Goal: Find specific page/section: Find specific page/section

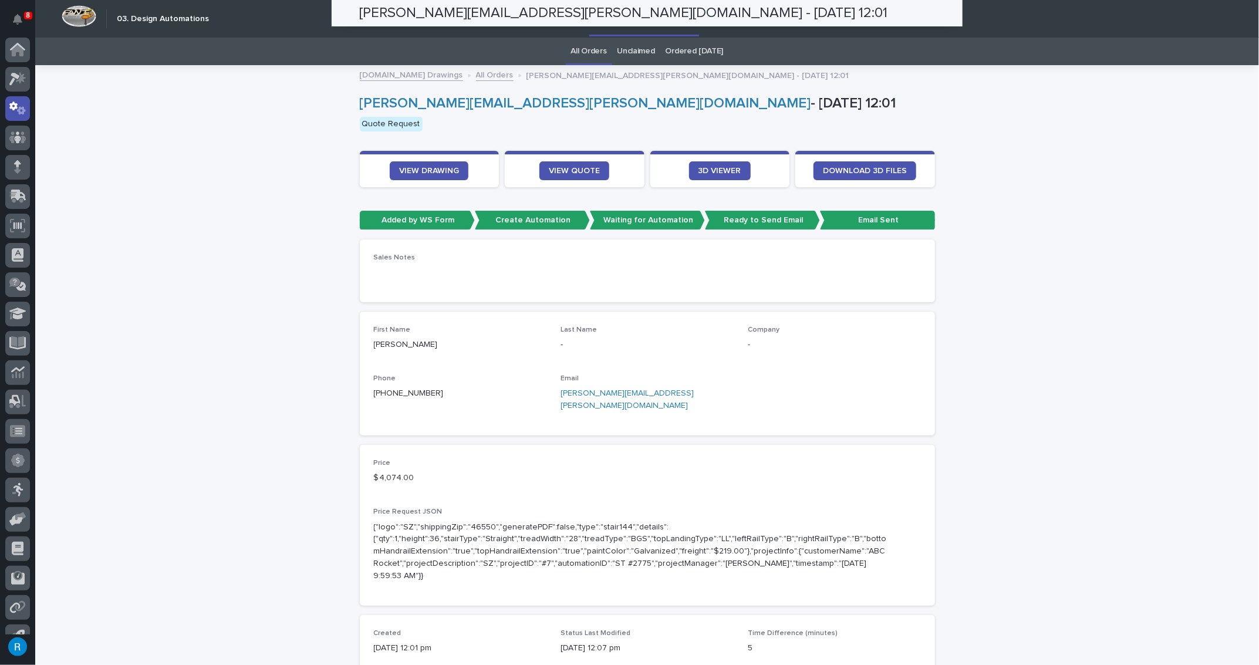
scroll to position [19, 0]
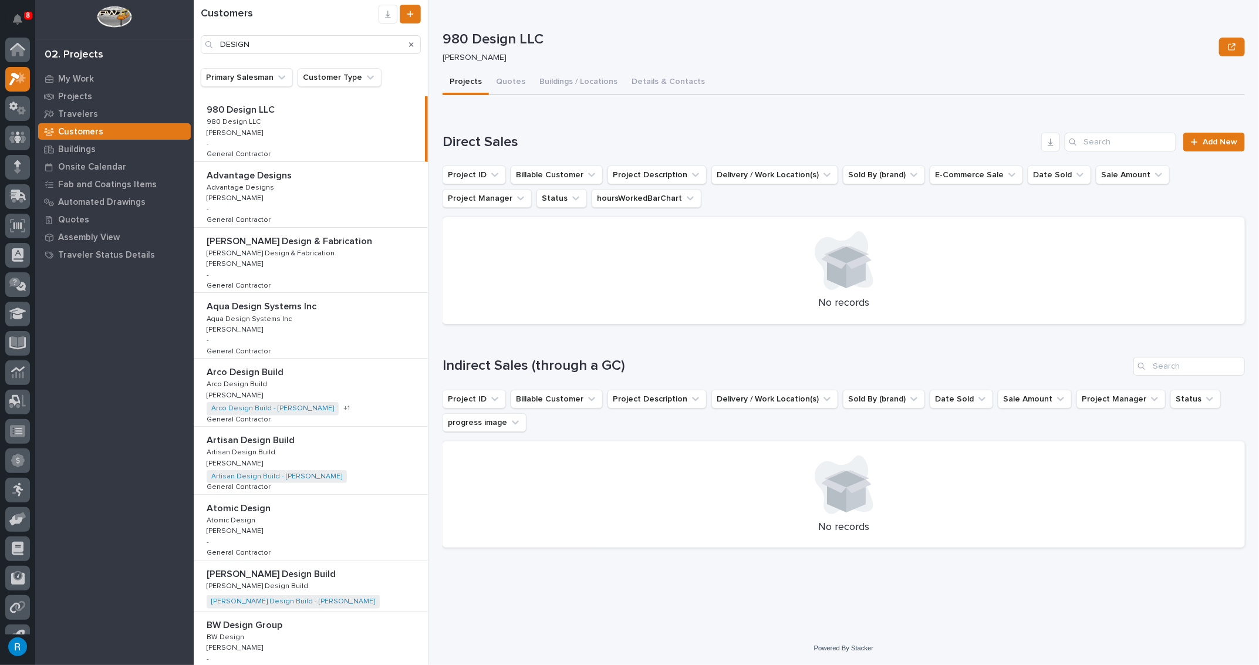
scroll to position [1121, 0]
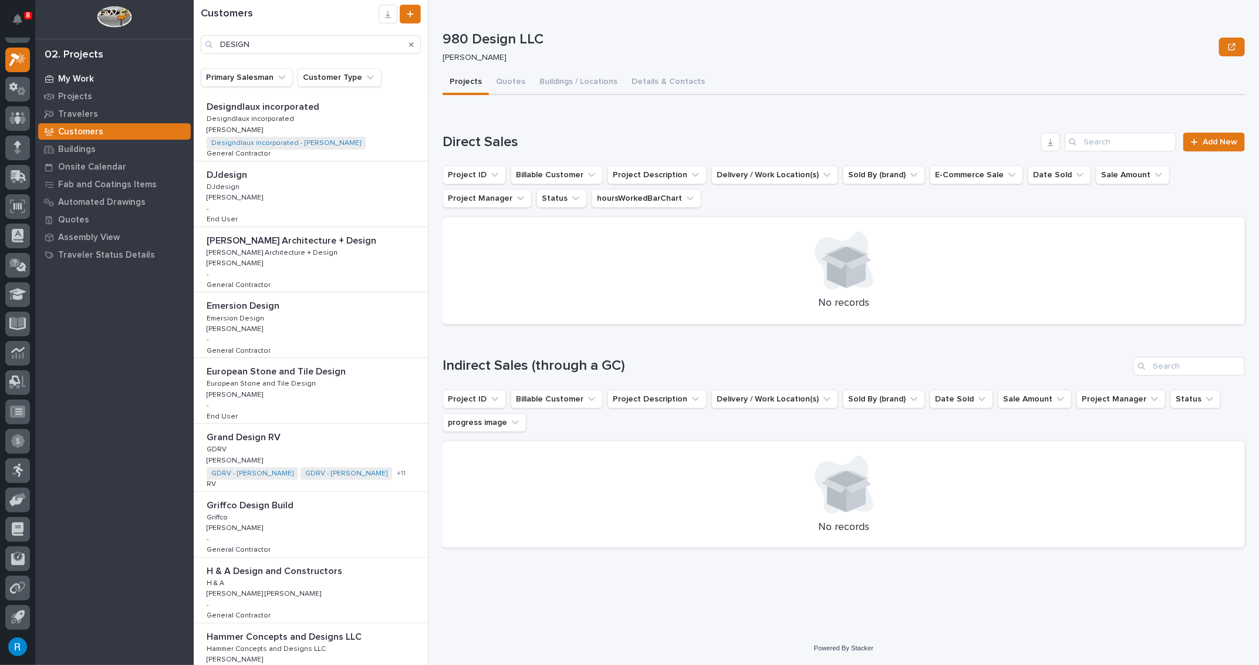
click at [83, 79] on p "My Work" at bounding box center [76, 79] width 36 height 11
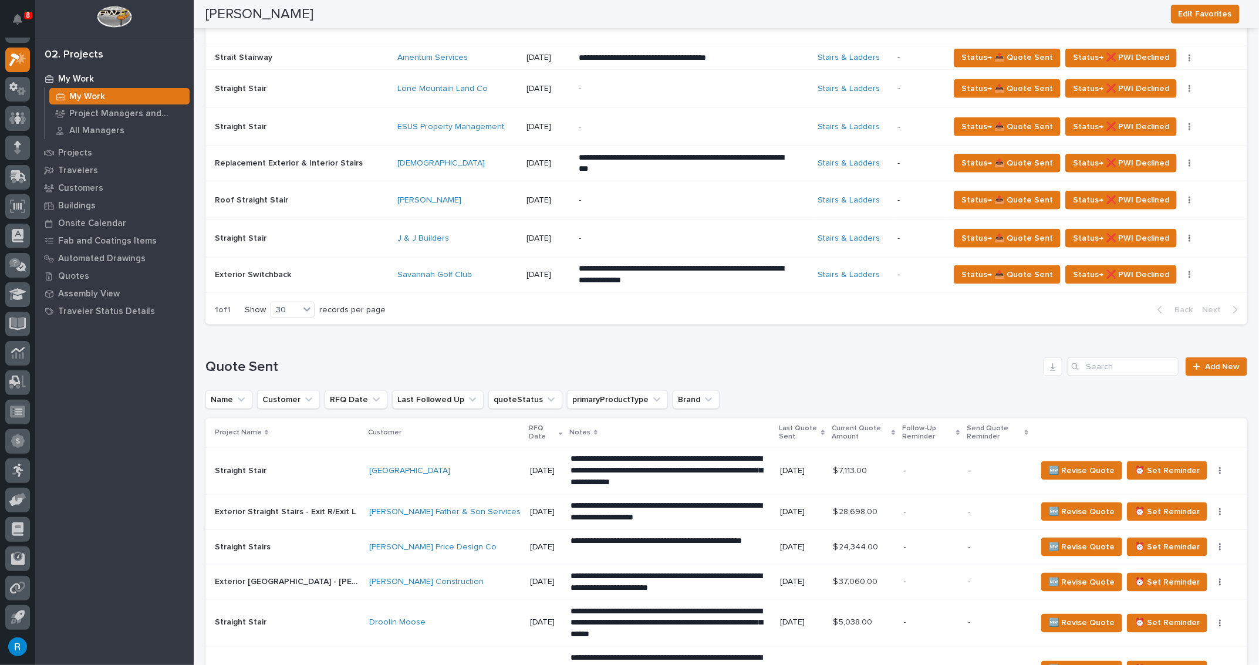
scroll to position [800, 0]
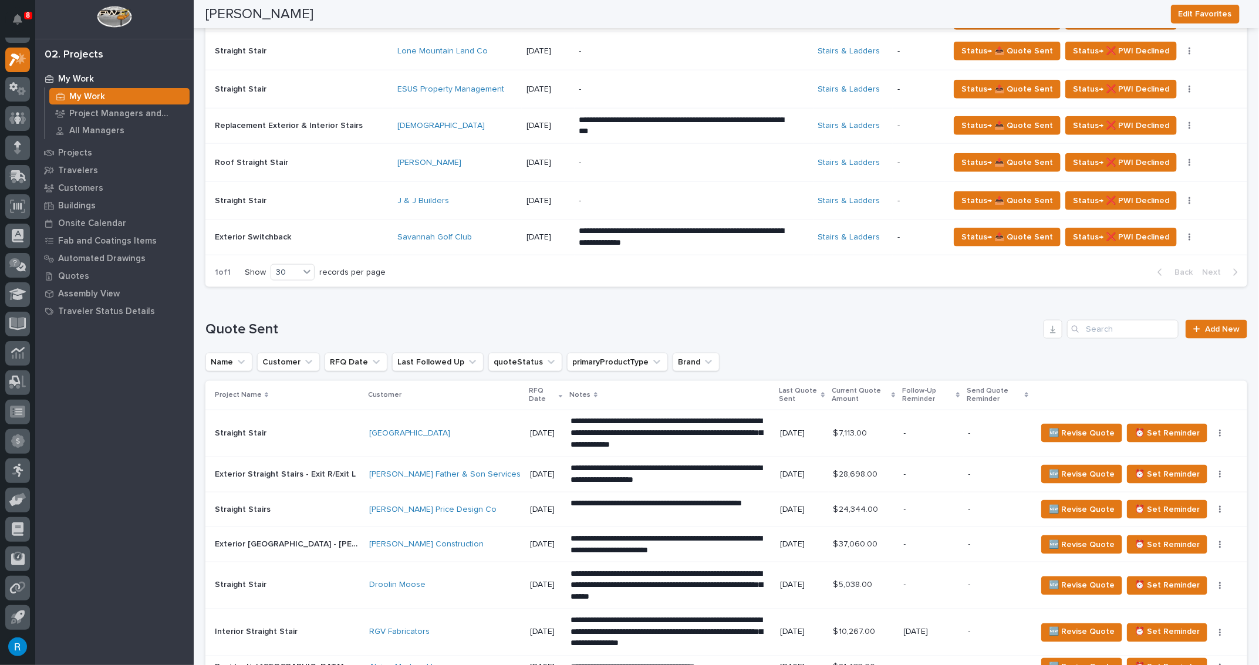
click at [906, 473] on p "-" at bounding box center [931, 475] width 55 height 10
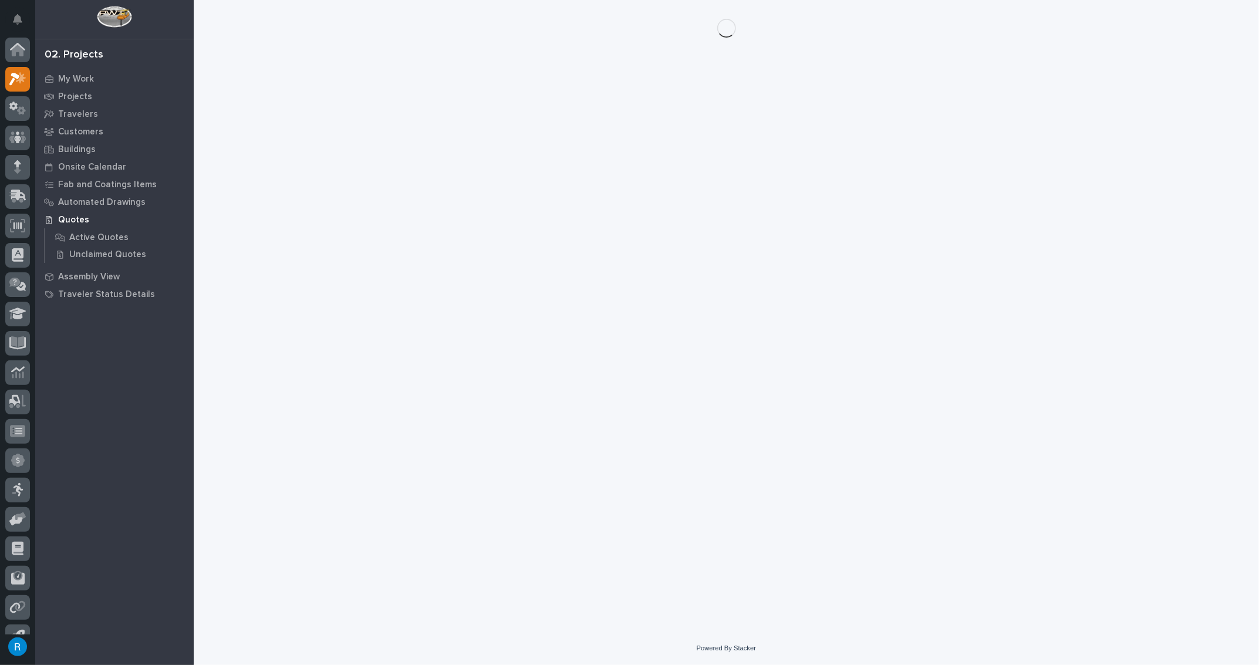
scroll to position [19, 0]
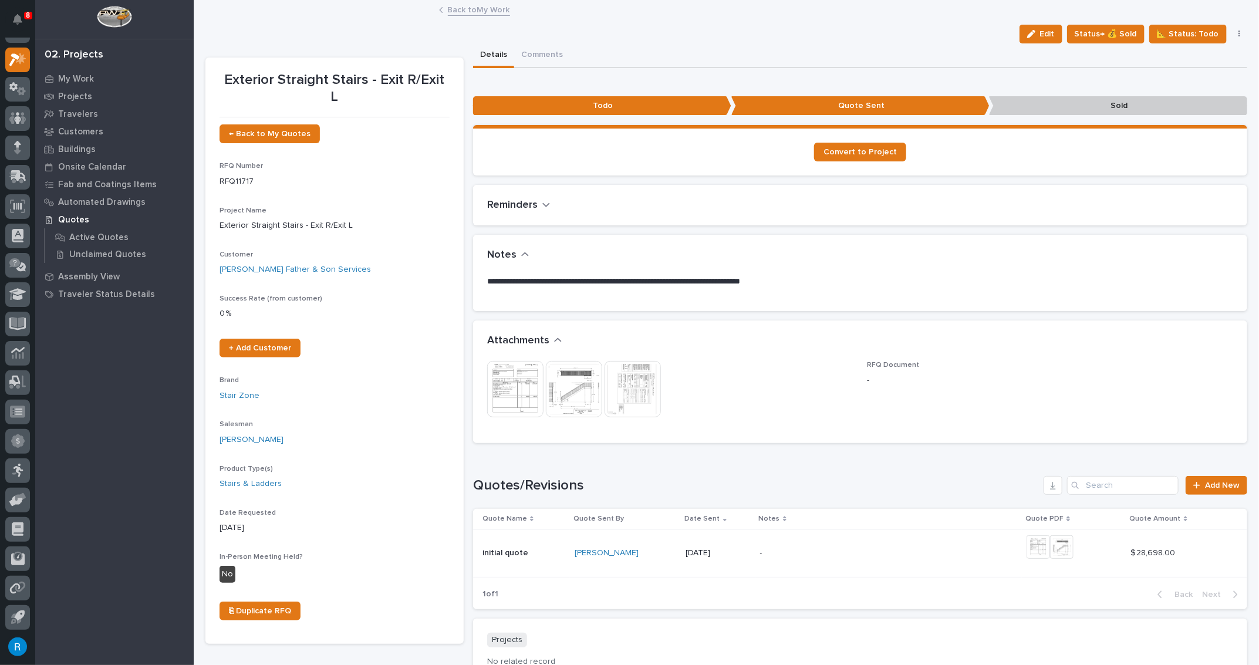
click at [512, 395] on img at bounding box center [515, 389] width 56 height 56
